Goal: Task Accomplishment & Management: Complete application form

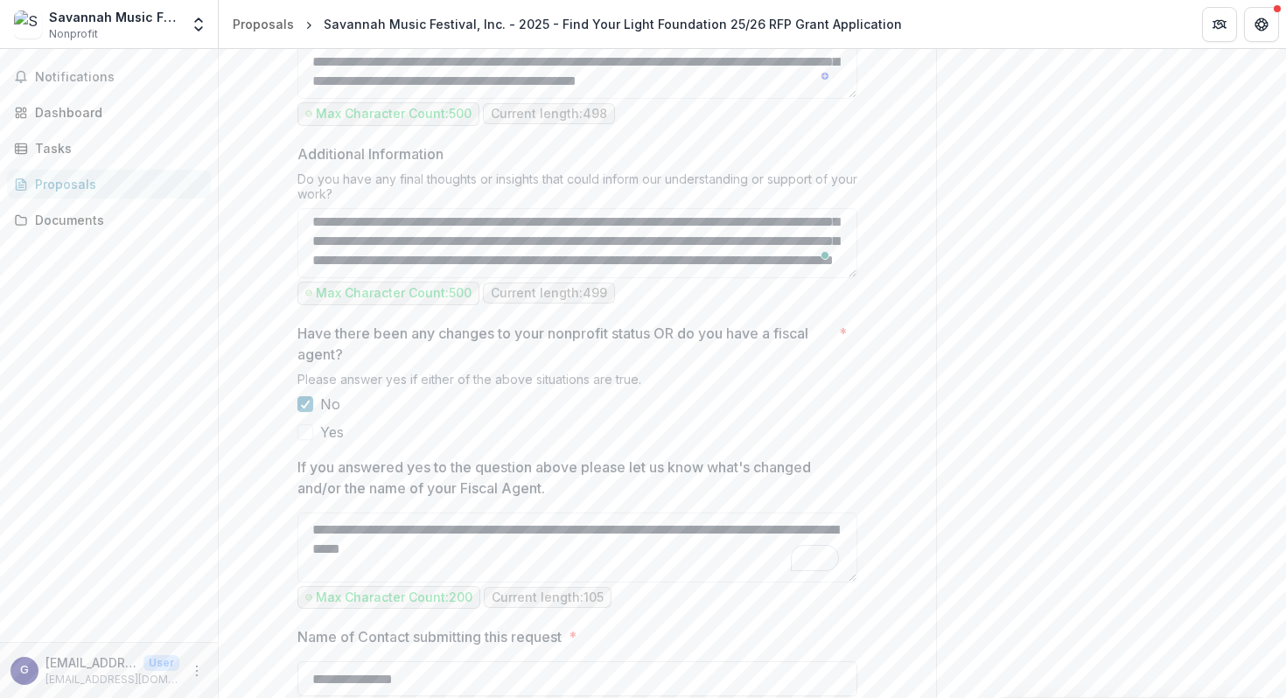
scroll to position [2320, 0]
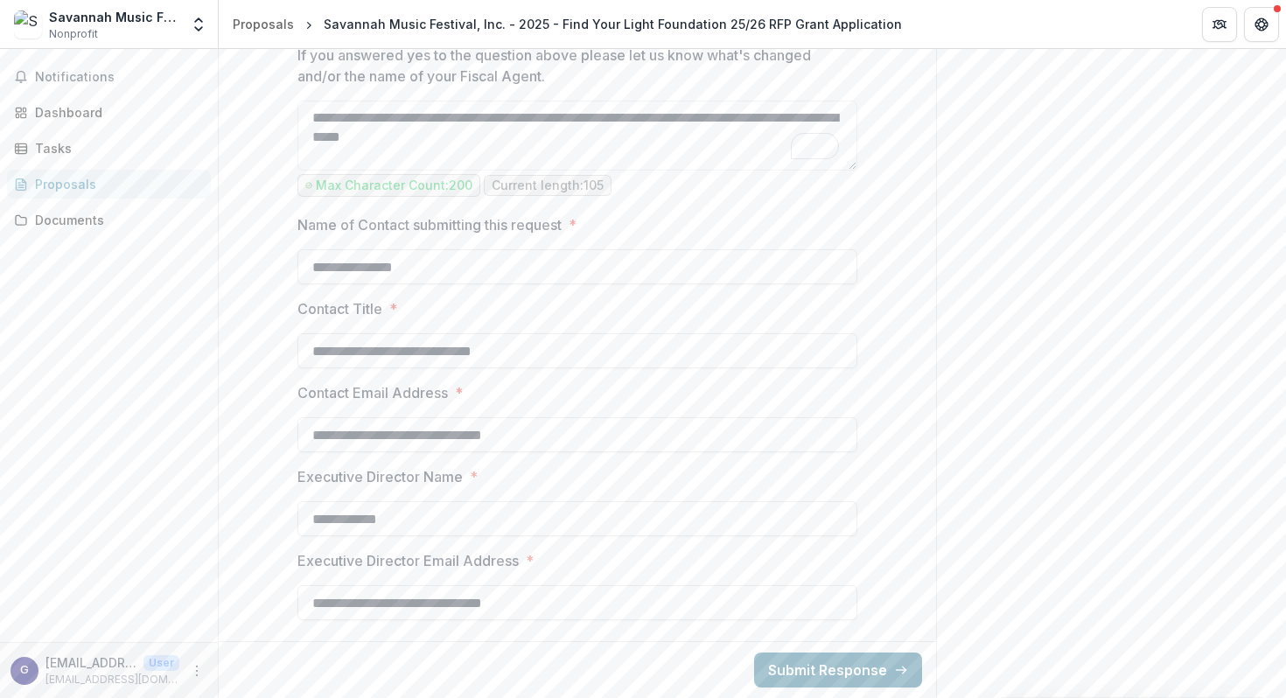
click at [779, 668] on button "Submit Response" at bounding box center [838, 670] width 168 height 35
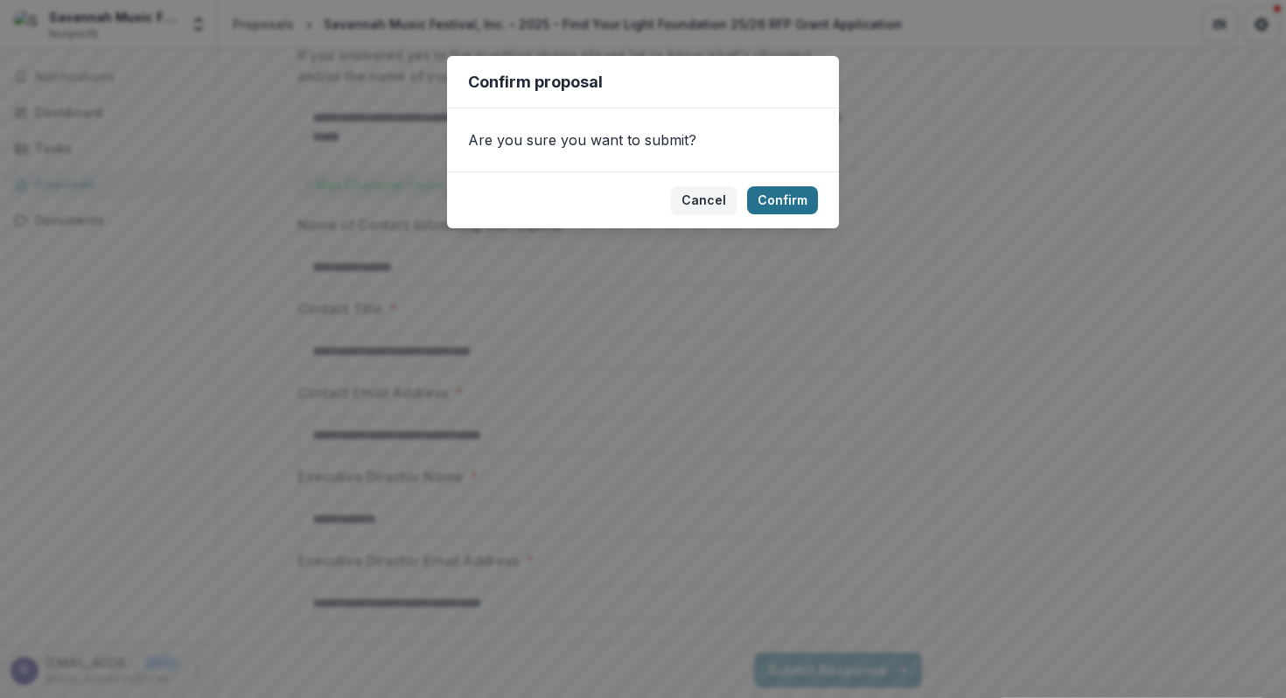
click at [778, 196] on button "Confirm" at bounding box center [782, 200] width 71 height 28
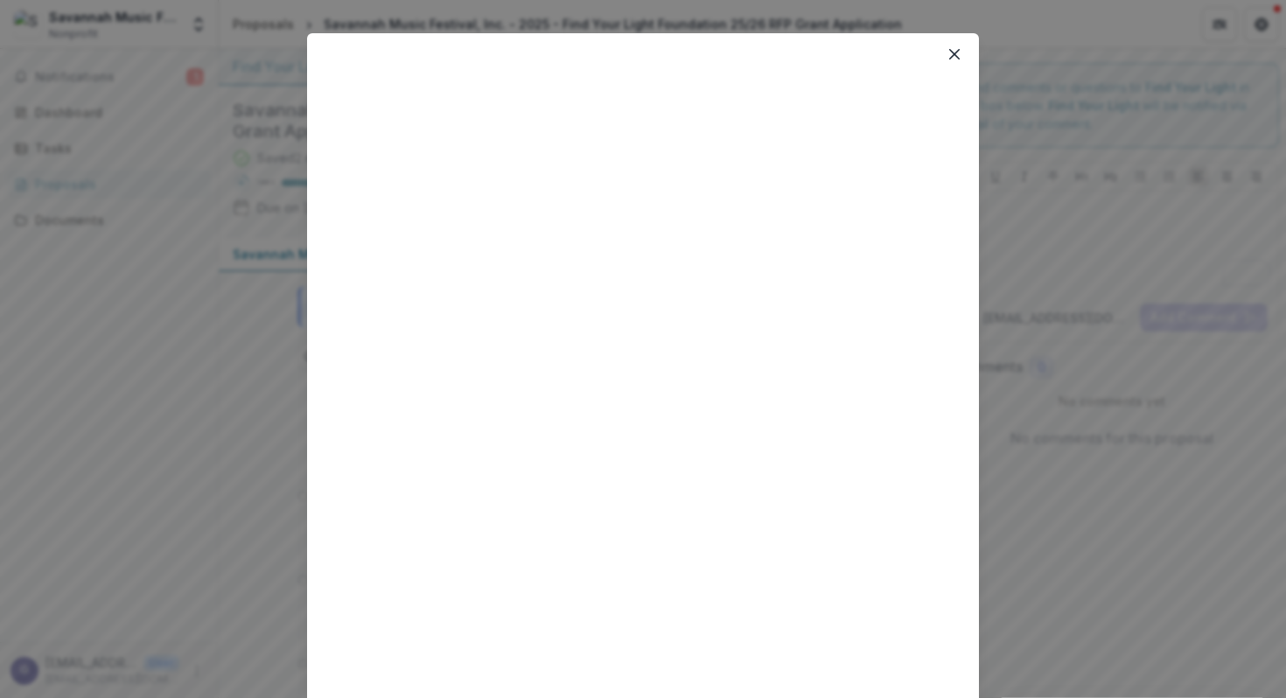
scroll to position [0, 0]
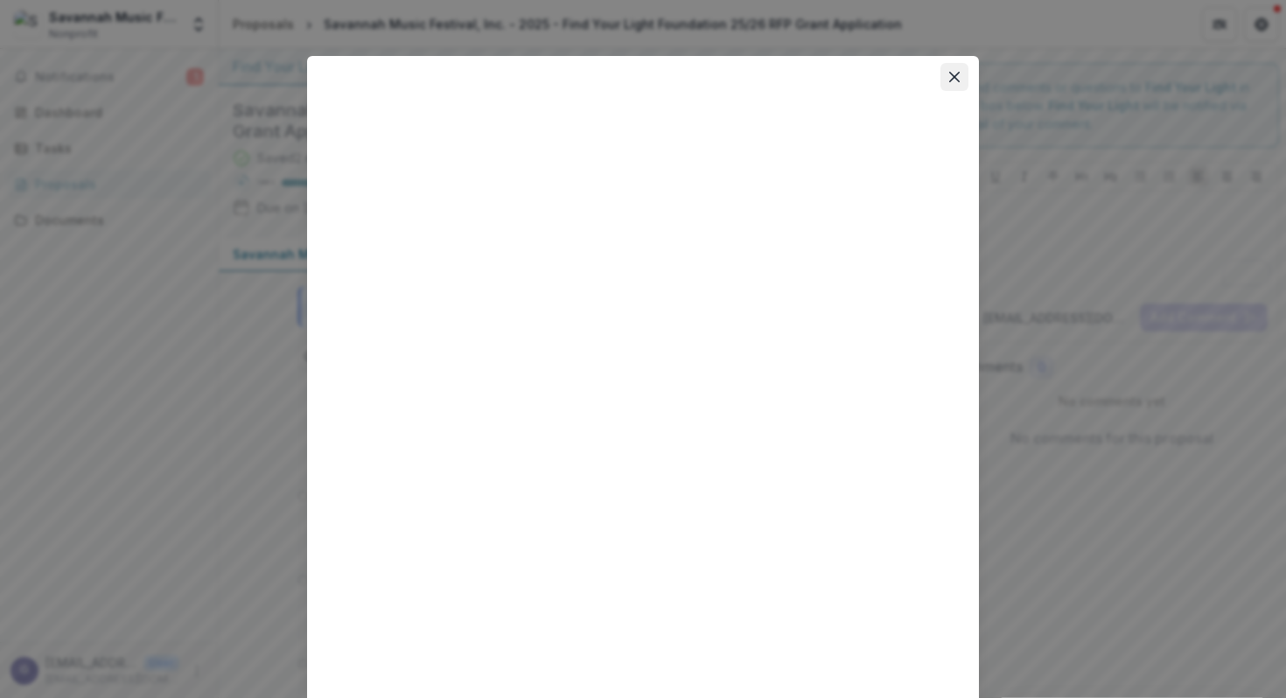
click at [953, 74] on icon "Close" at bounding box center [954, 77] width 10 height 10
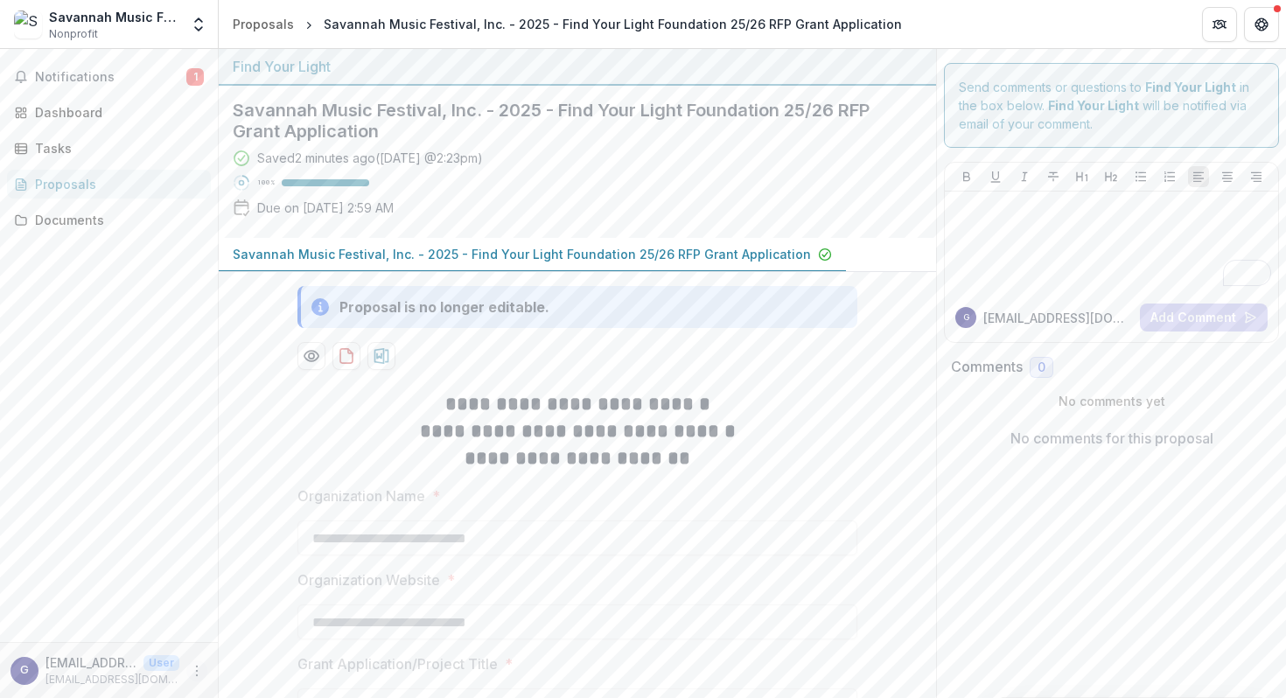
click at [197, 669] on icon "More" at bounding box center [197, 671] width 14 height 14
click at [268, 632] on link "Settings" at bounding box center [312, 633] width 187 height 29
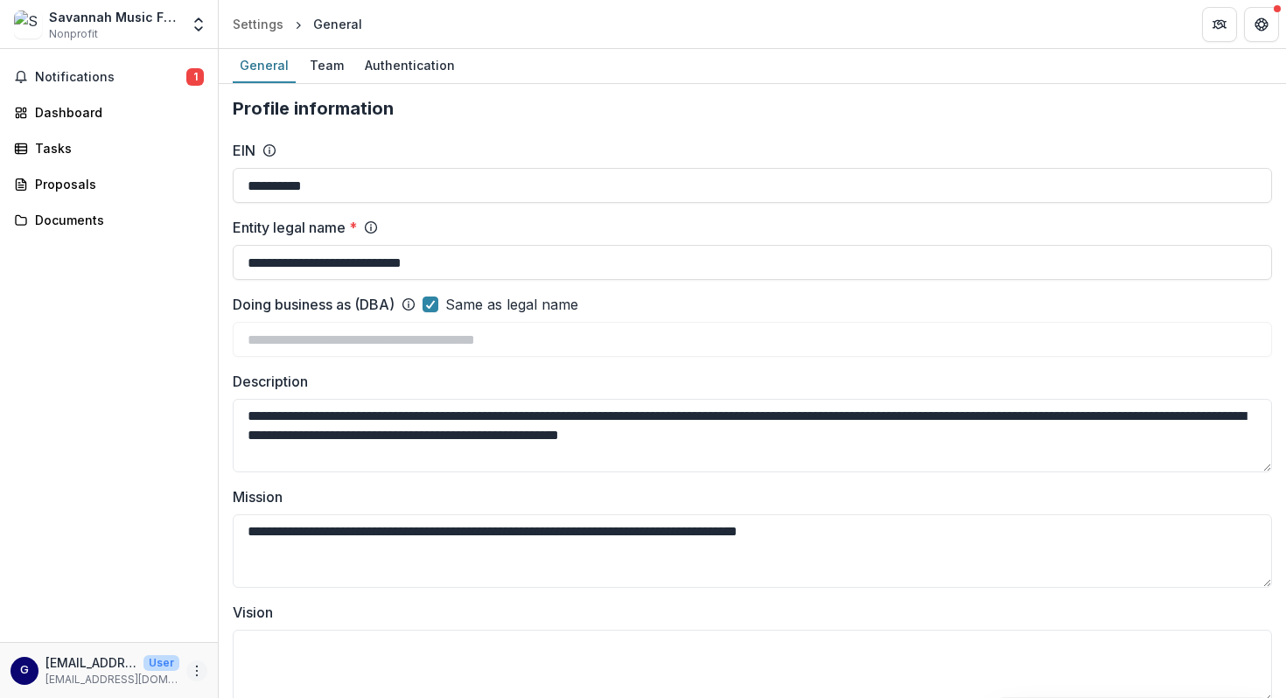
click at [198, 670] on circle "More" at bounding box center [197, 670] width 1 height 1
click at [94, 105] on div "Dashboard" at bounding box center [116, 112] width 162 height 18
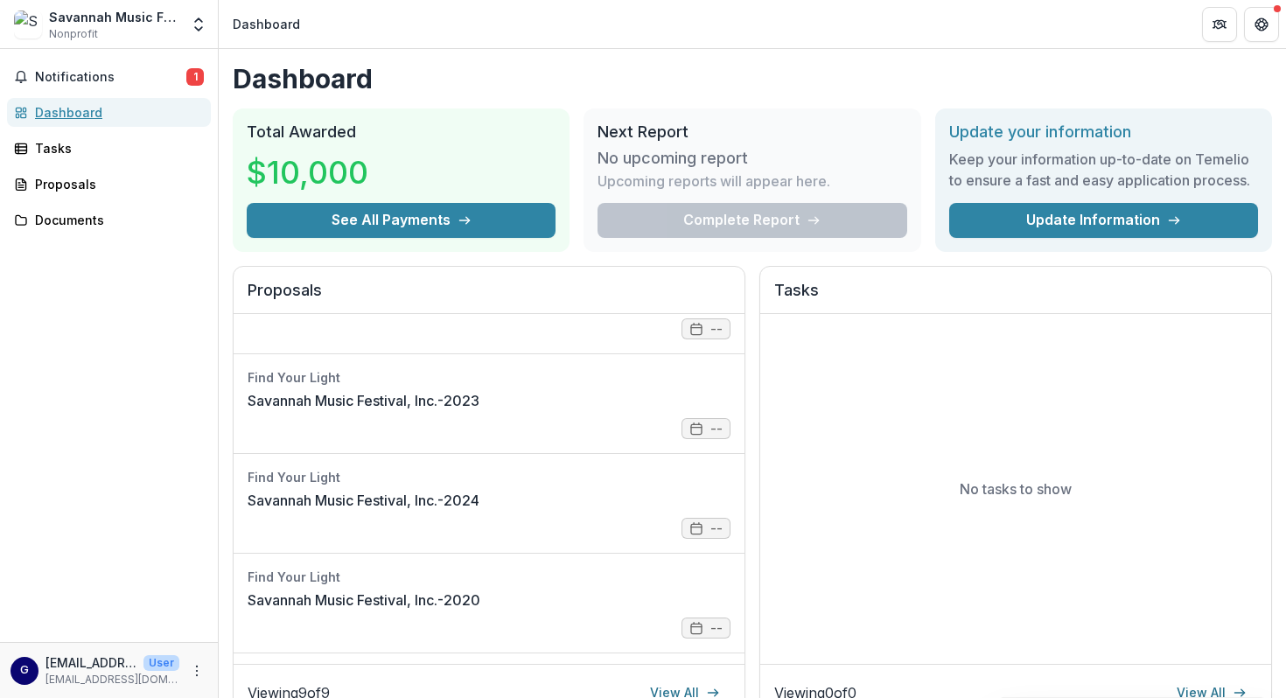
scroll to position [562, 0]
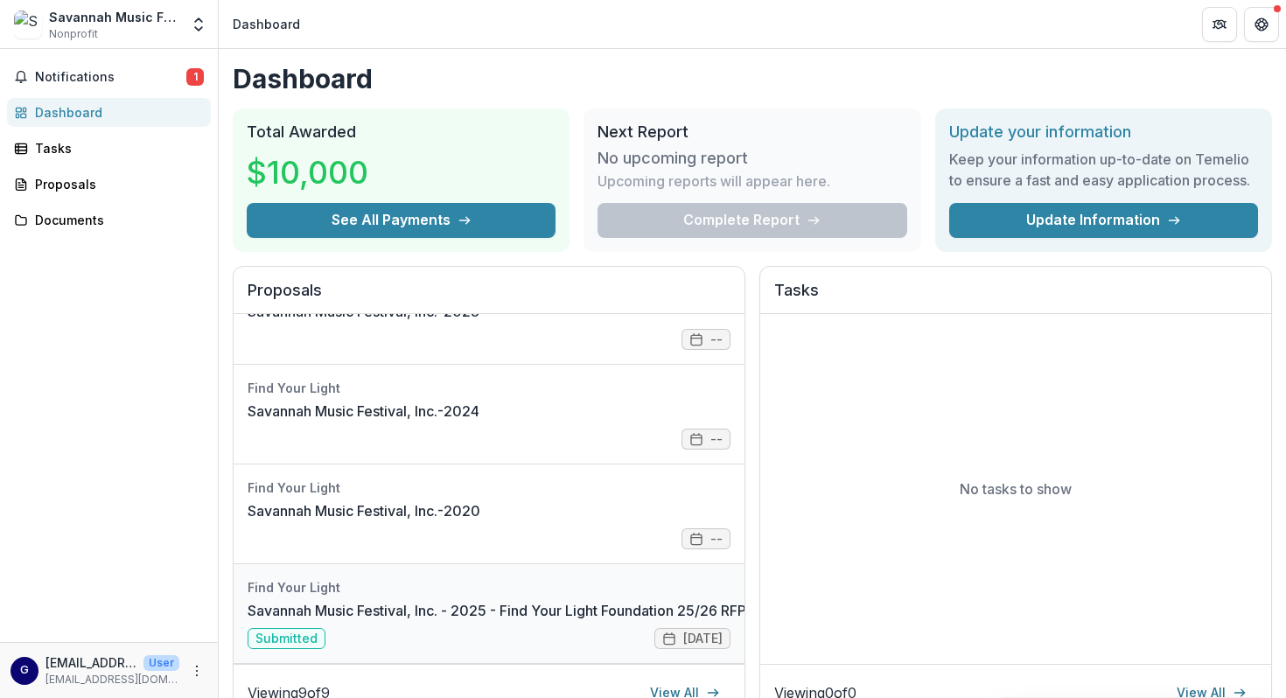
click at [491, 600] on link "Savannah Music Festival, Inc. - 2025 - Find Your Light Foundation 25/26 RFP Gra…" at bounding box center [556, 610] width 617 height 21
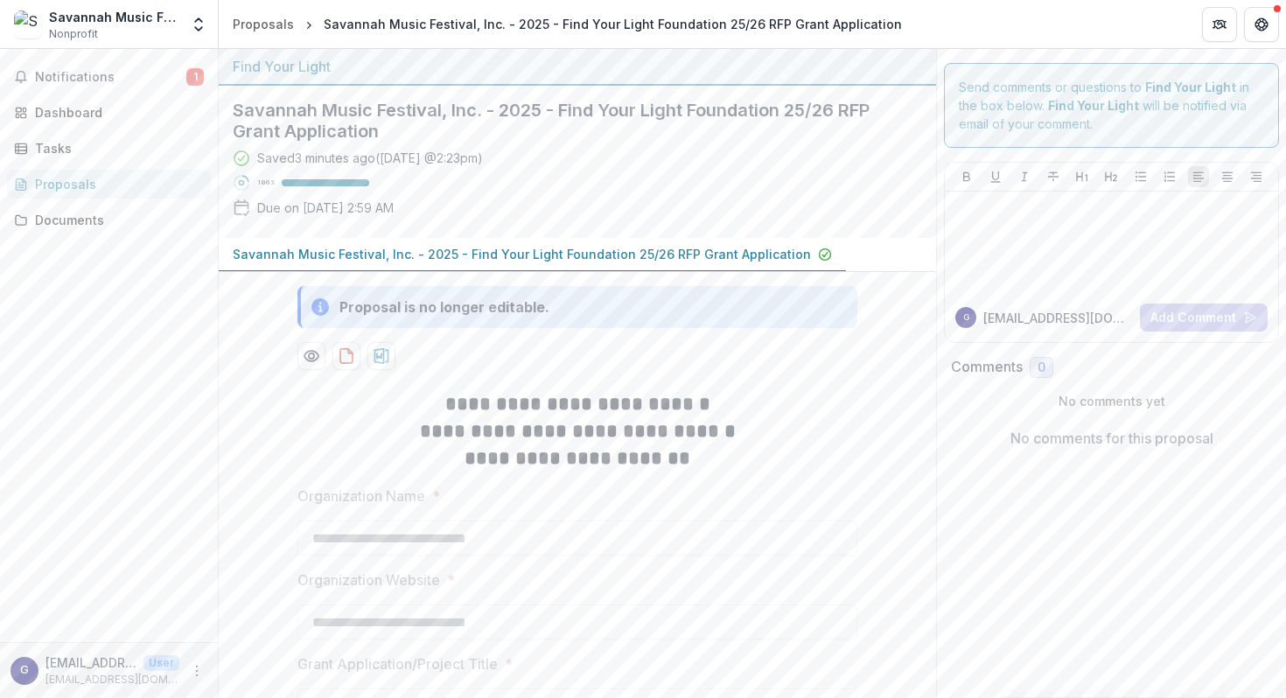
click at [383, 252] on p "Savannah Music Festival, Inc. - 2025 - Find Your Light Foundation 25/26 RFP Gra…" at bounding box center [522, 254] width 578 height 18
click at [1260, 24] on icon "Get Help" at bounding box center [1261, 24] width 14 height 14
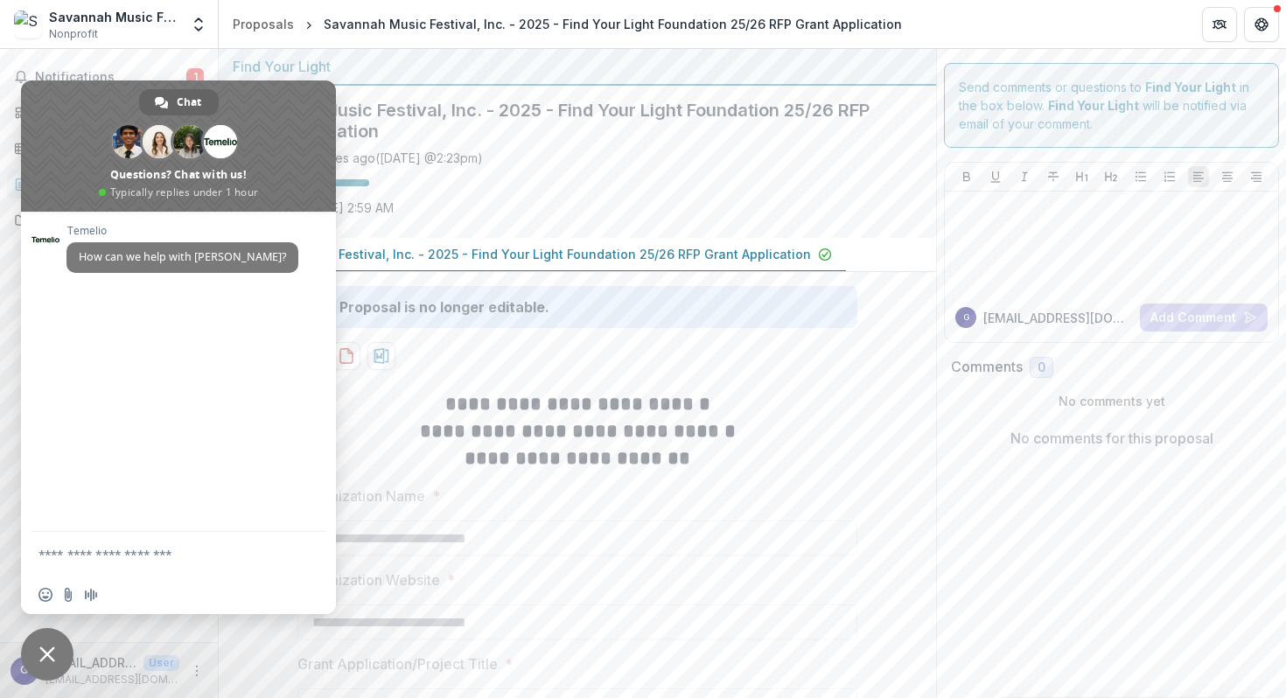
click at [49, 651] on span "Close chat" at bounding box center [47, 654] width 16 height 16
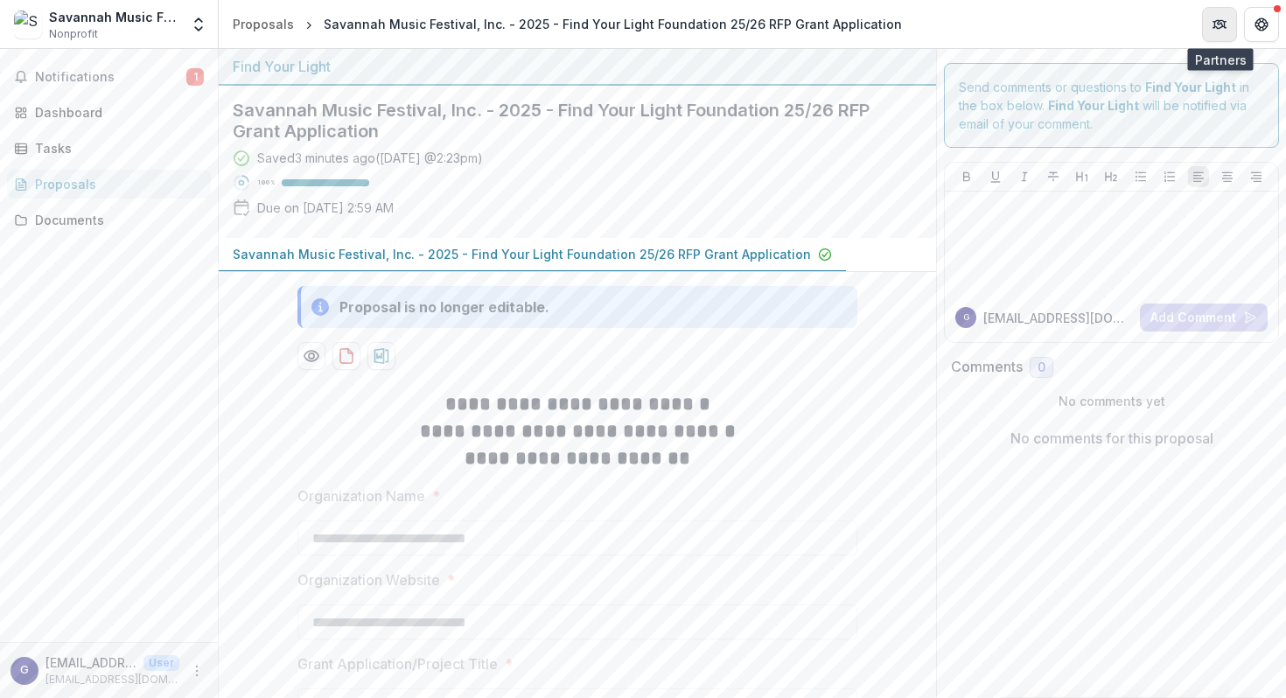
click at [1223, 19] on icon "Partners" at bounding box center [1219, 24] width 14 height 14
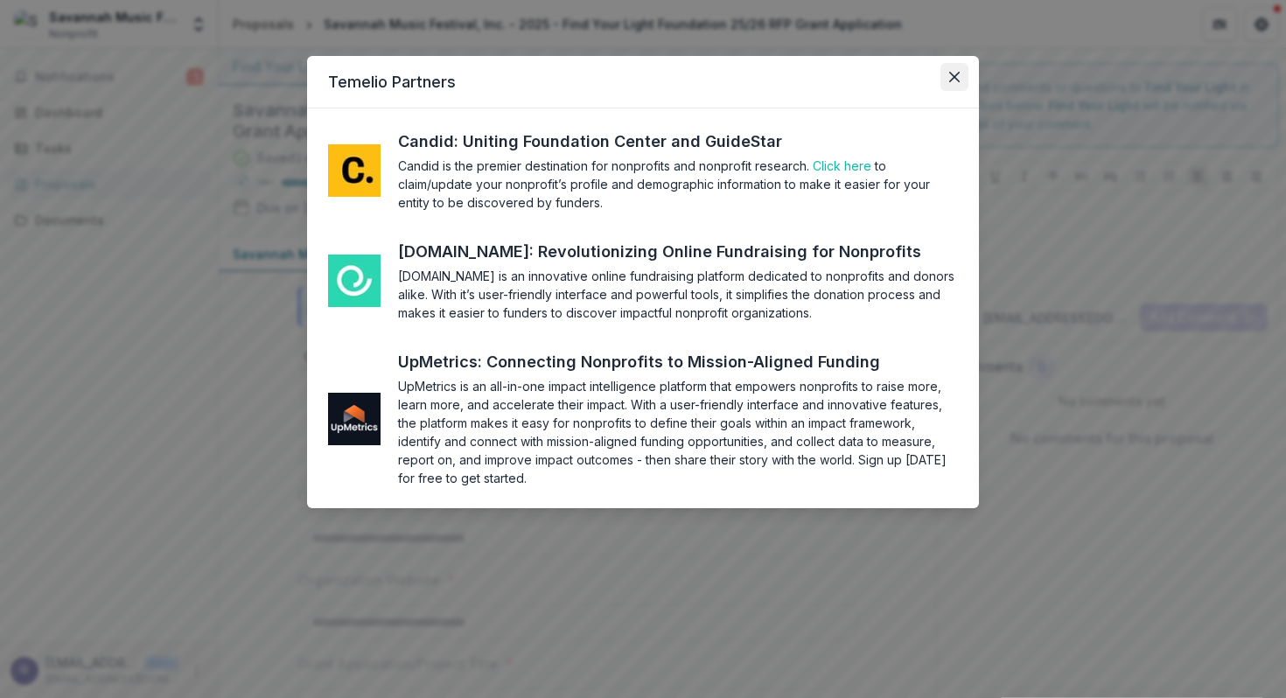
click at [952, 74] on icon "Close" at bounding box center [954, 77] width 10 height 10
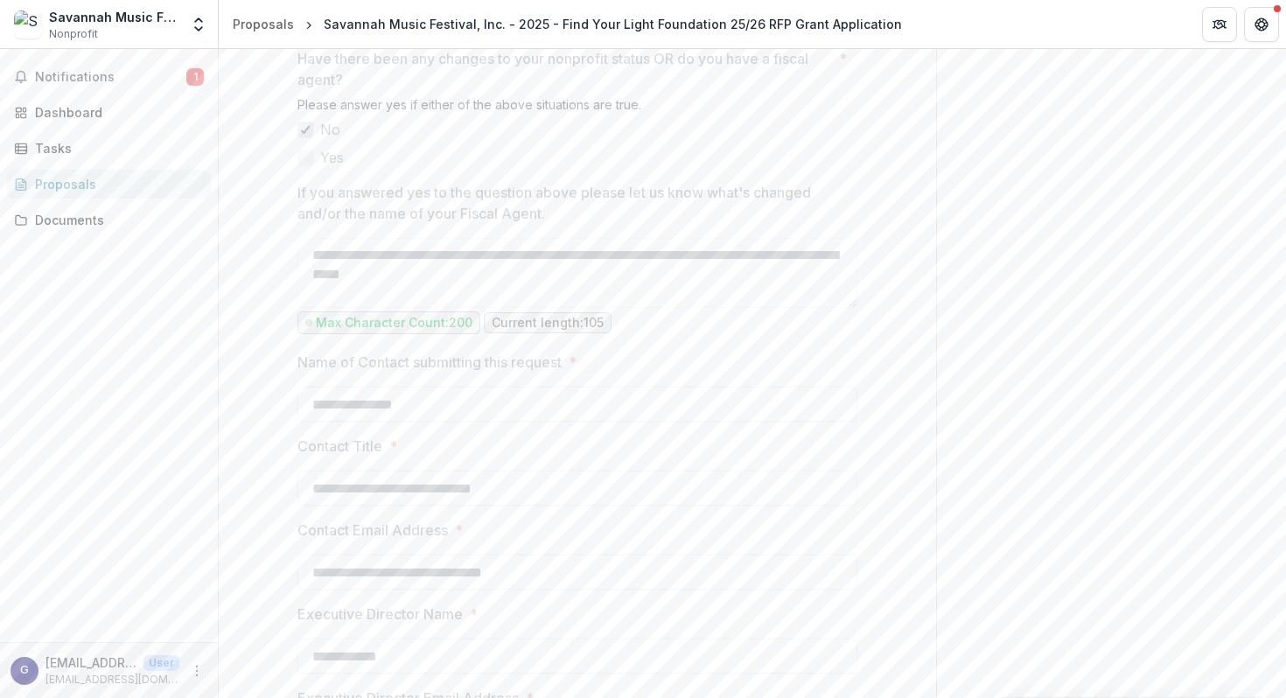
scroll to position [2376, 0]
